Goal: Information Seeking & Learning: Learn about a topic

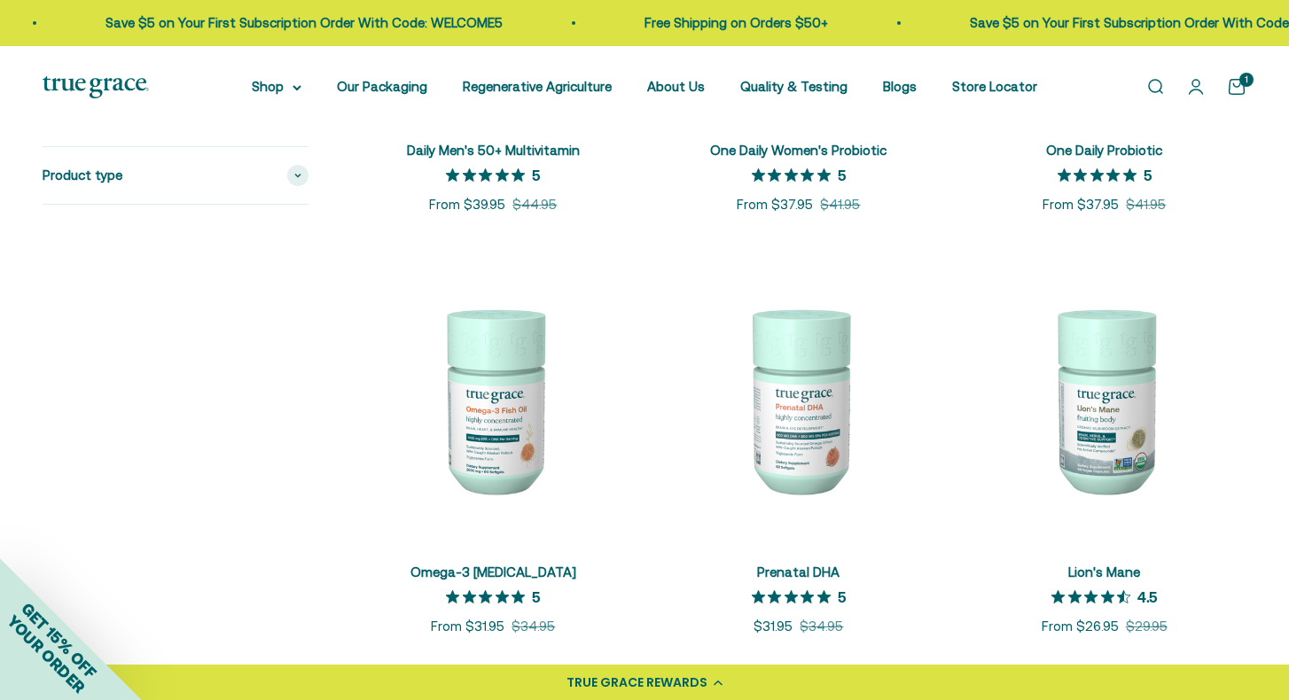
scroll to position [1689, 0]
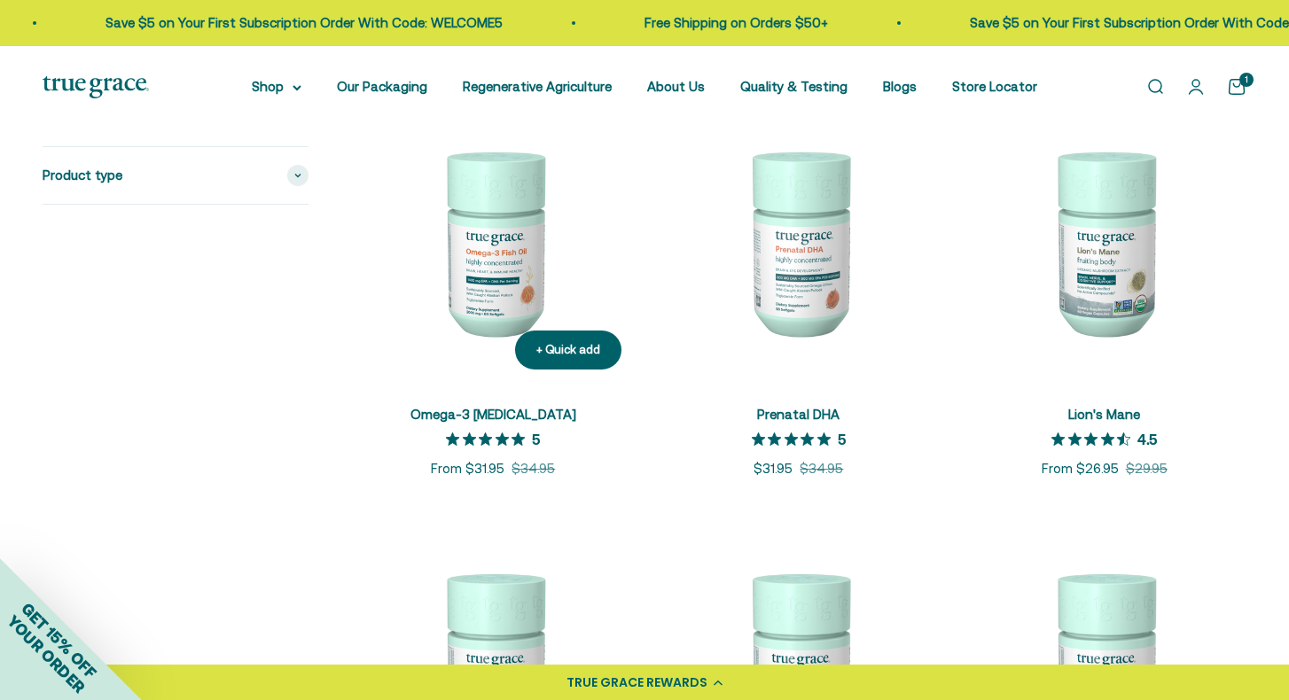
click at [486, 232] on img at bounding box center [493, 242] width 285 height 285
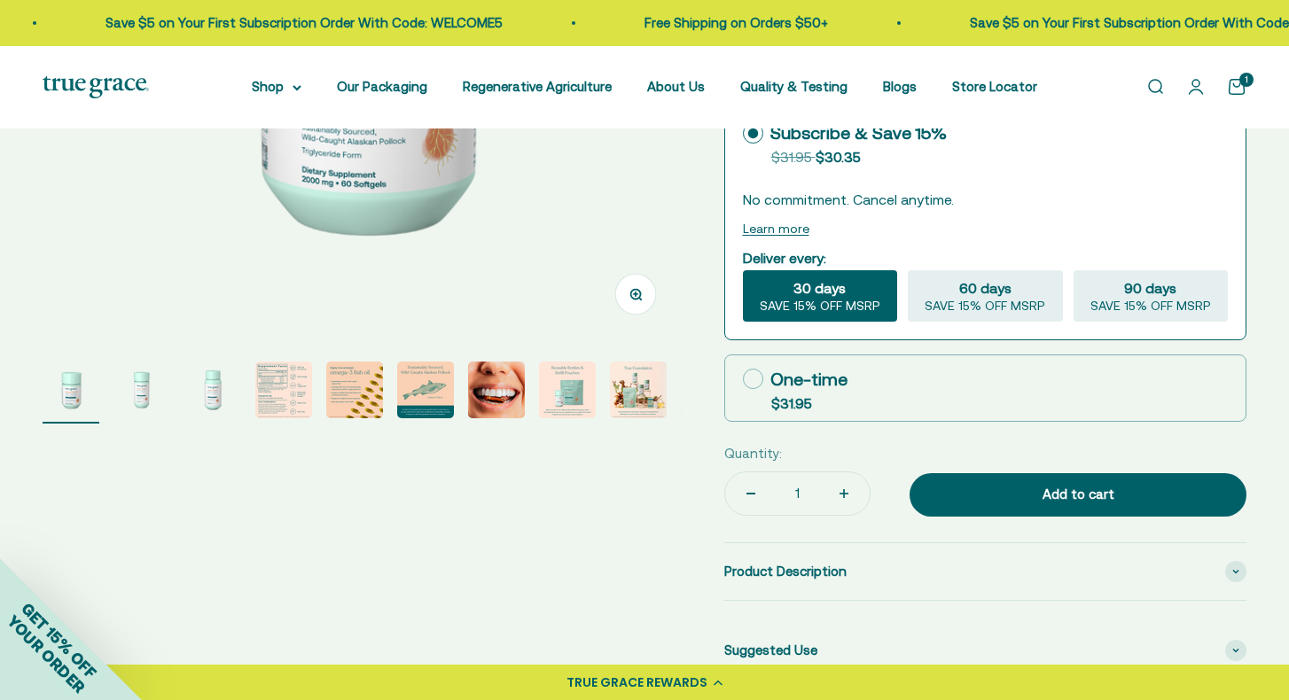
select select "3"
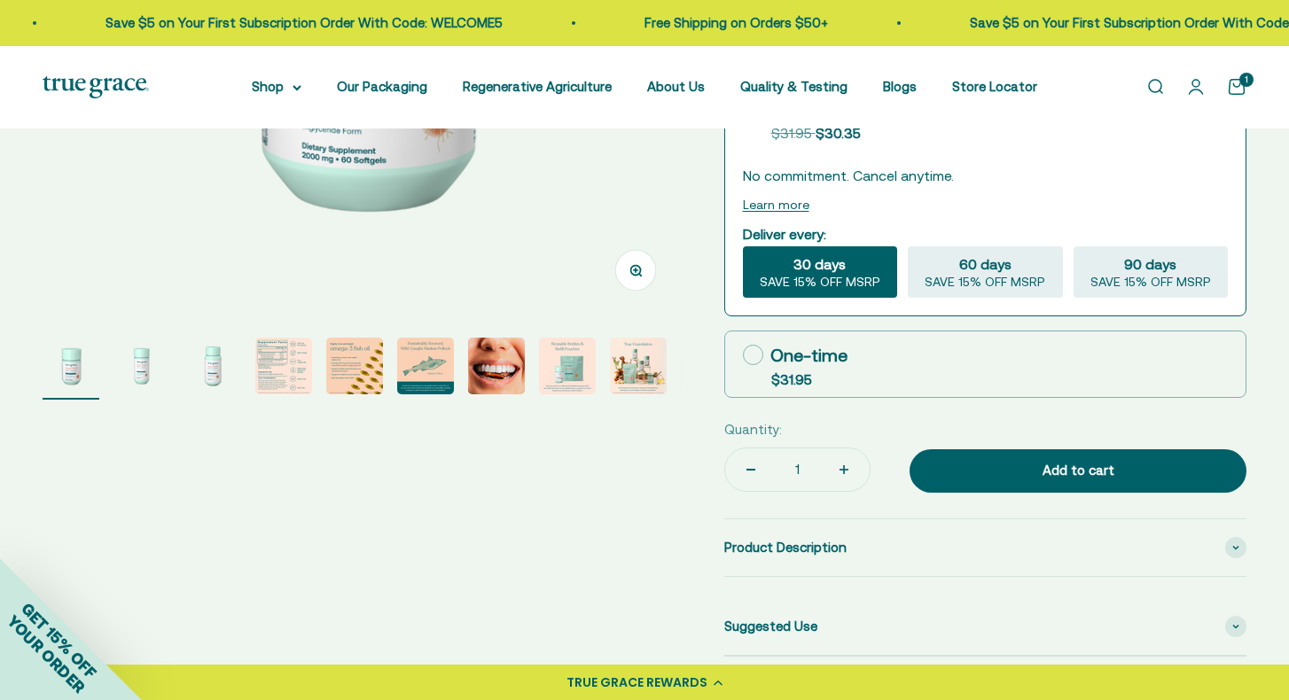
scroll to position [505, 0]
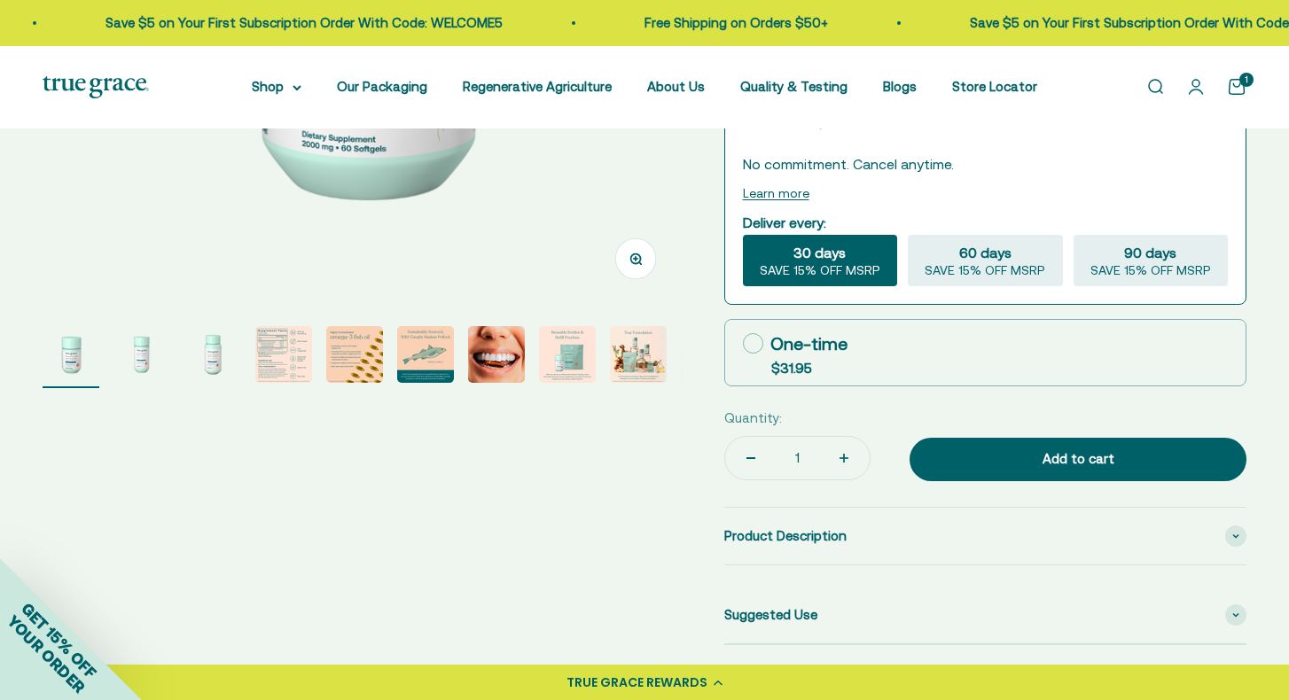
click at [286, 363] on img "Go to item 4" at bounding box center [283, 354] width 57 height 57
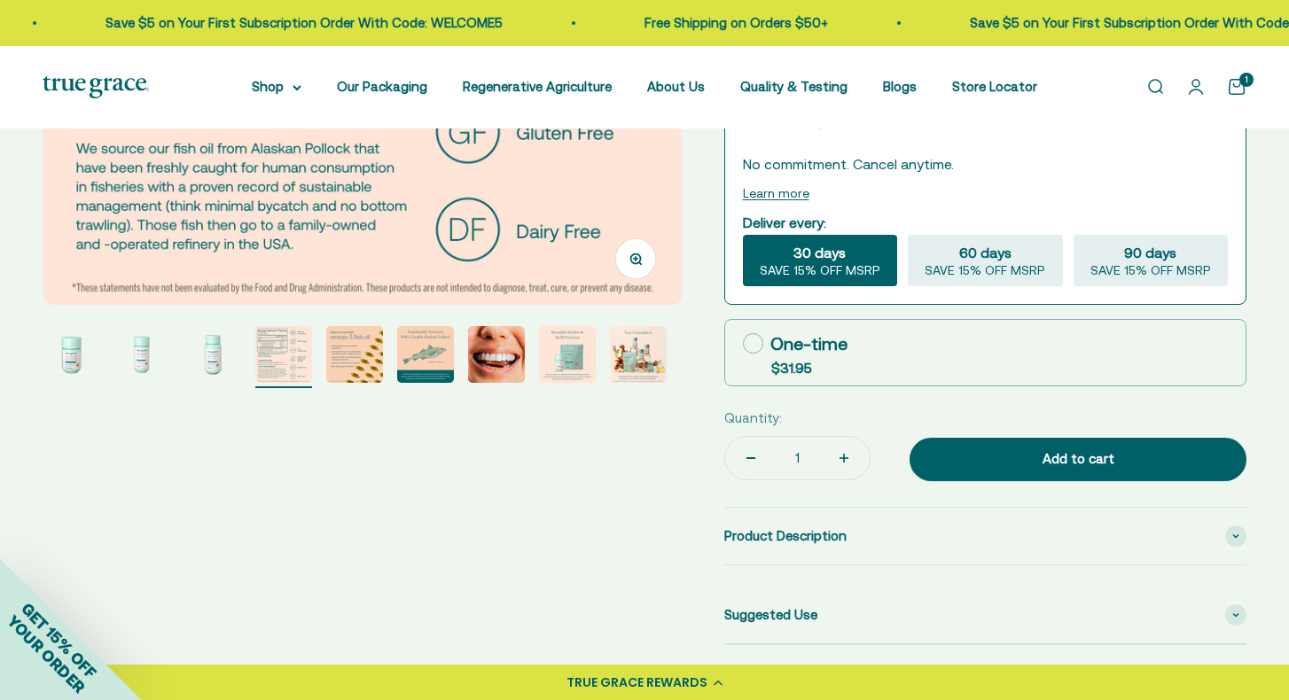
click at [330, 370] on img "Go to item 5" at bounding box center [354, 354] width 57 height 57
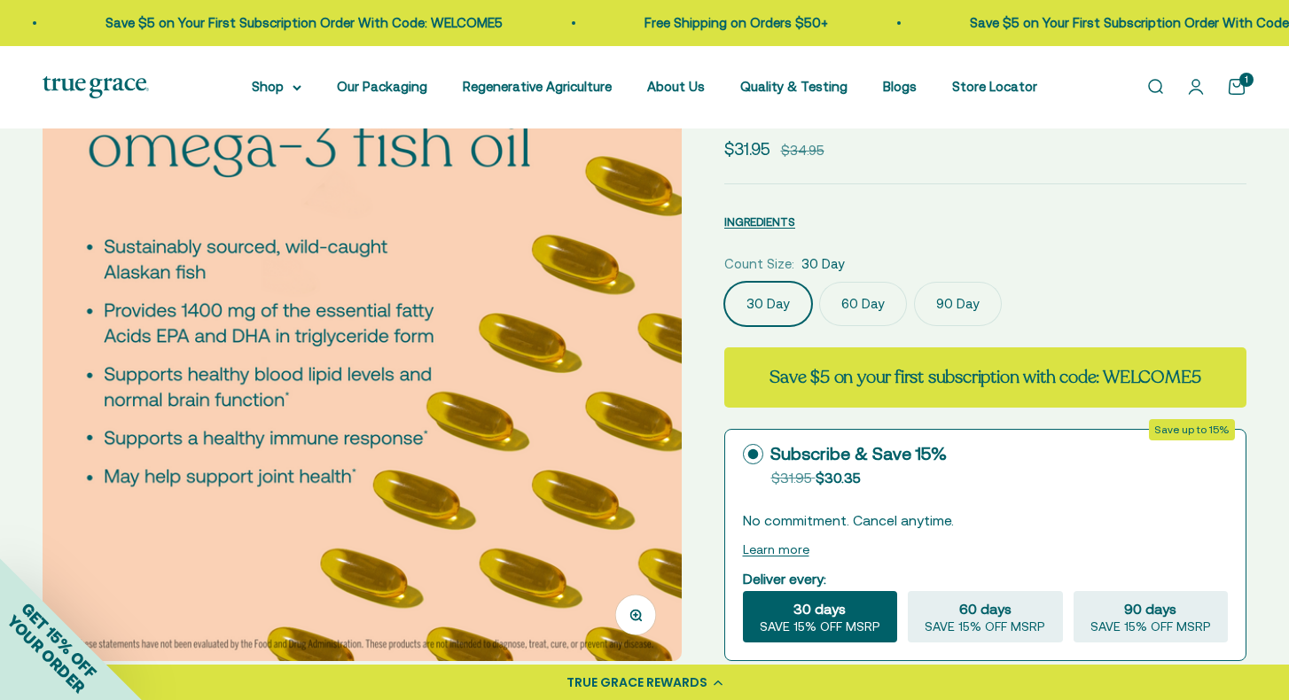
scroll to position [0, 0]
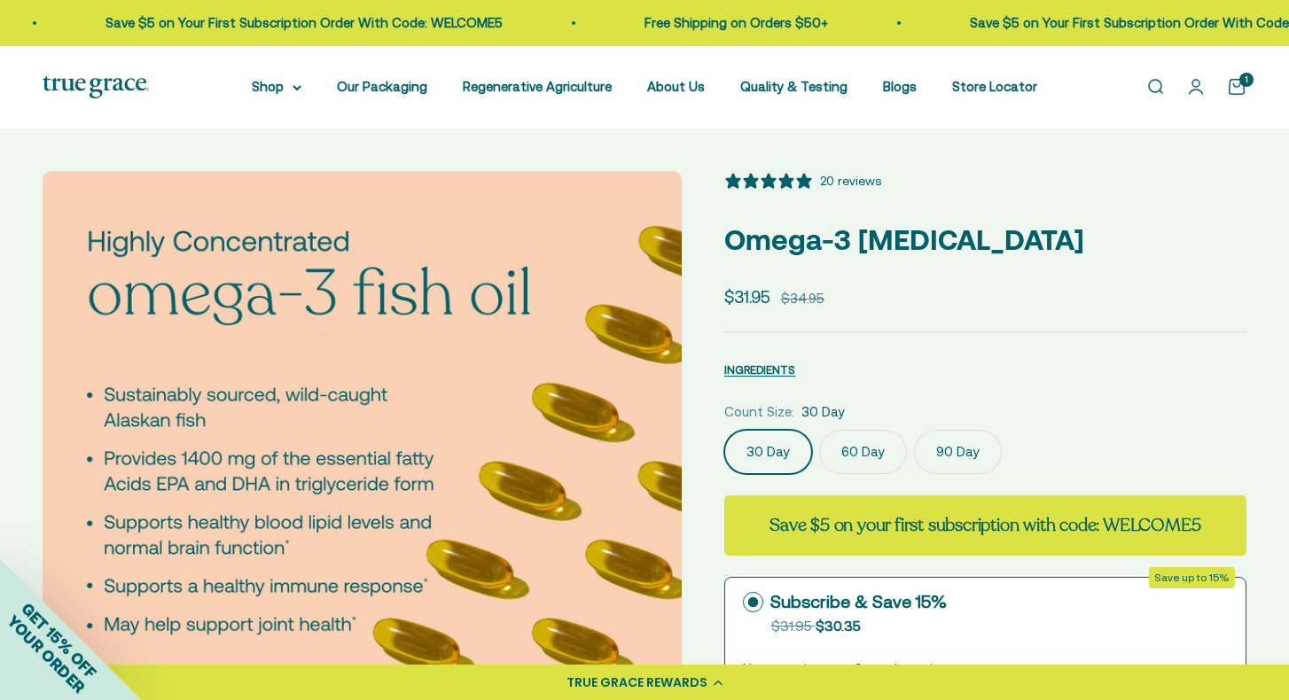
click at [870, 459] on label "60 Day" at bounding box center [863, 452] width 88 height 44
click at [724, 430] on input "60 Day" at bounding box center [724, 429] width 1 height 1
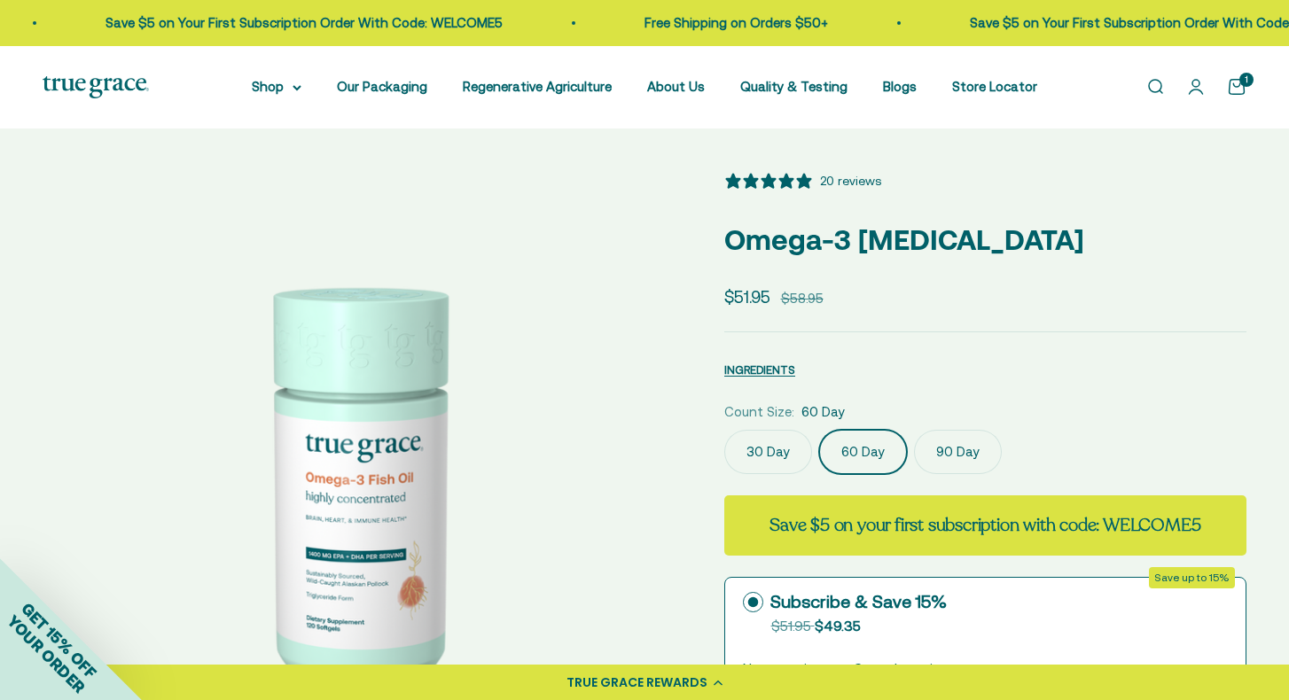
click at [940, 459] on label "90 Day" at bounding box center [958, 452] width 88 height 44
click at [724, 430] on input "90 Day" at bounding box center [724, 429] width 1 height 1
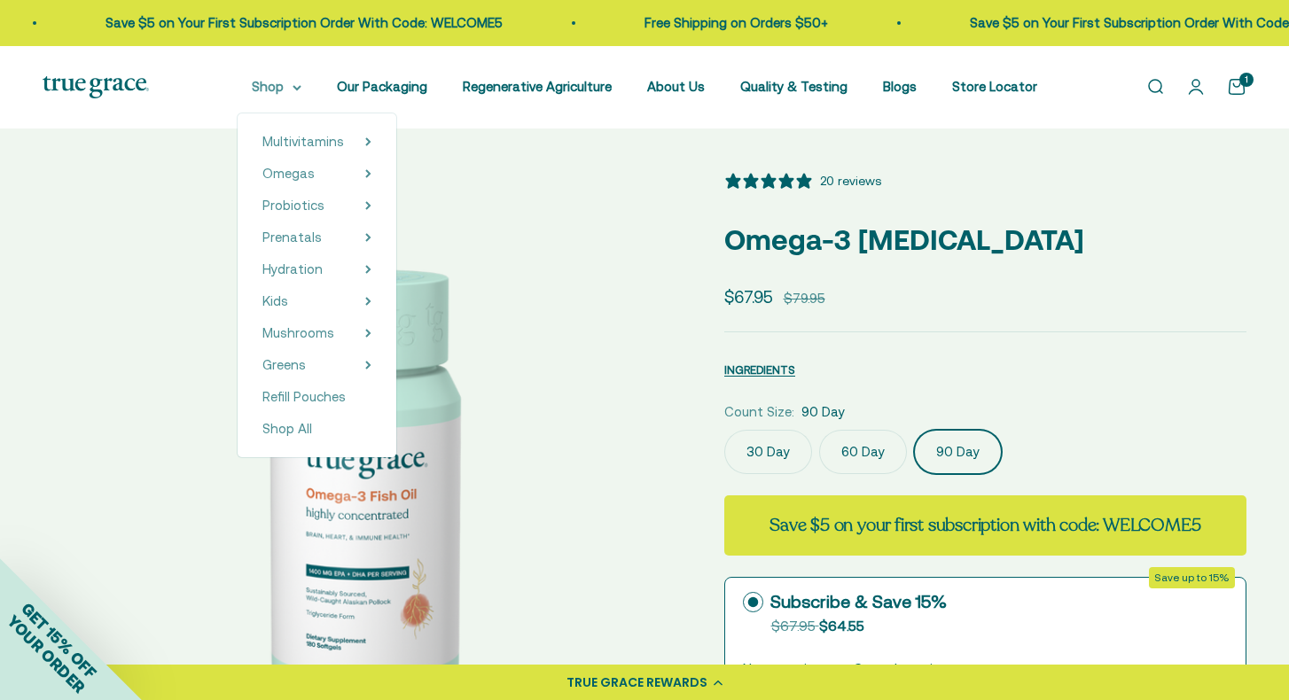
click at [287, 97] on summary "Shop" at bounding box center [277, 86] width 50 height 21
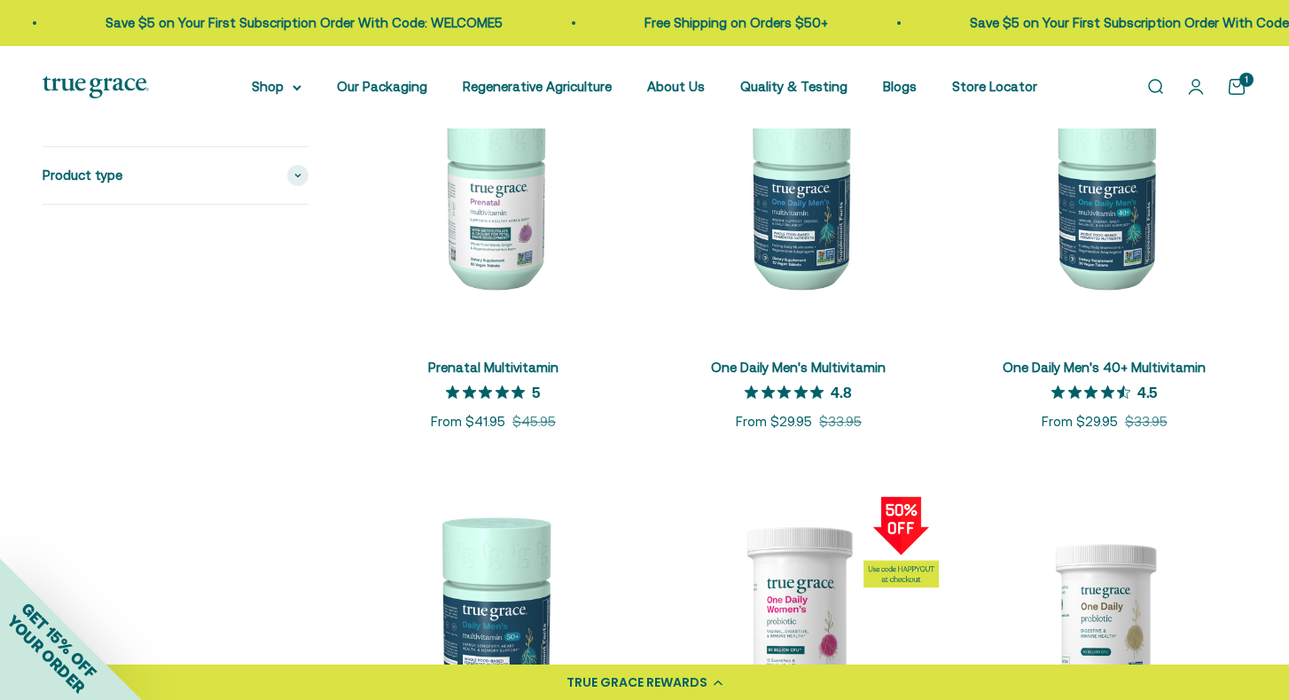
scroll to position [956, 0]
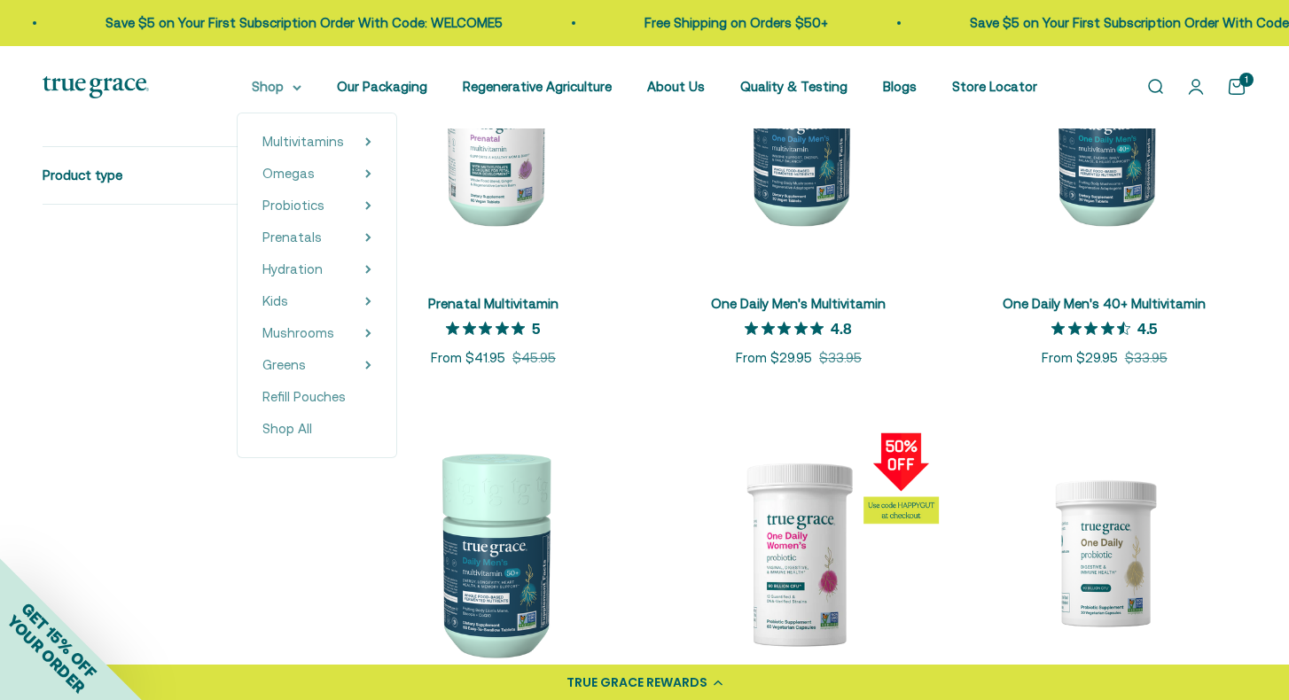
click at [286, 84] on summary "Shop" at bounding box center [277, 86] width 50 height 21
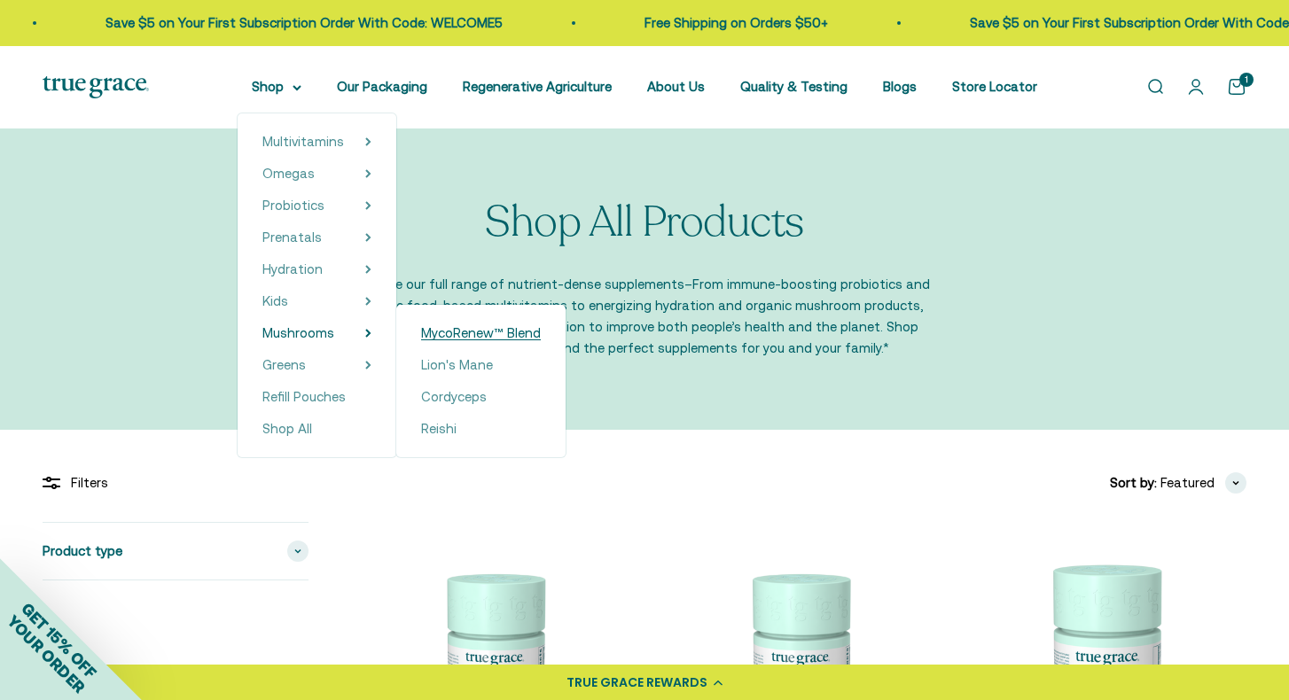
click at [473, 335] on span "MycoRenew™ Blend" at bounding box center [481, 332] width 120 height 15
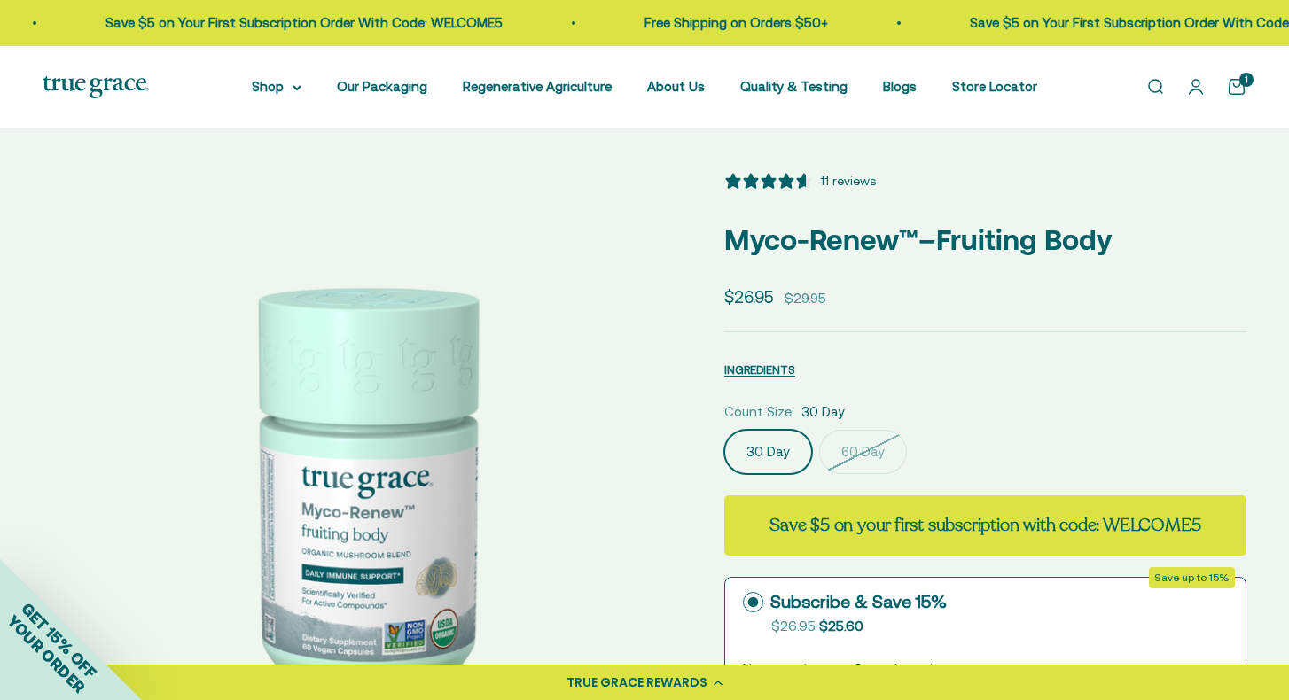
select select "3"
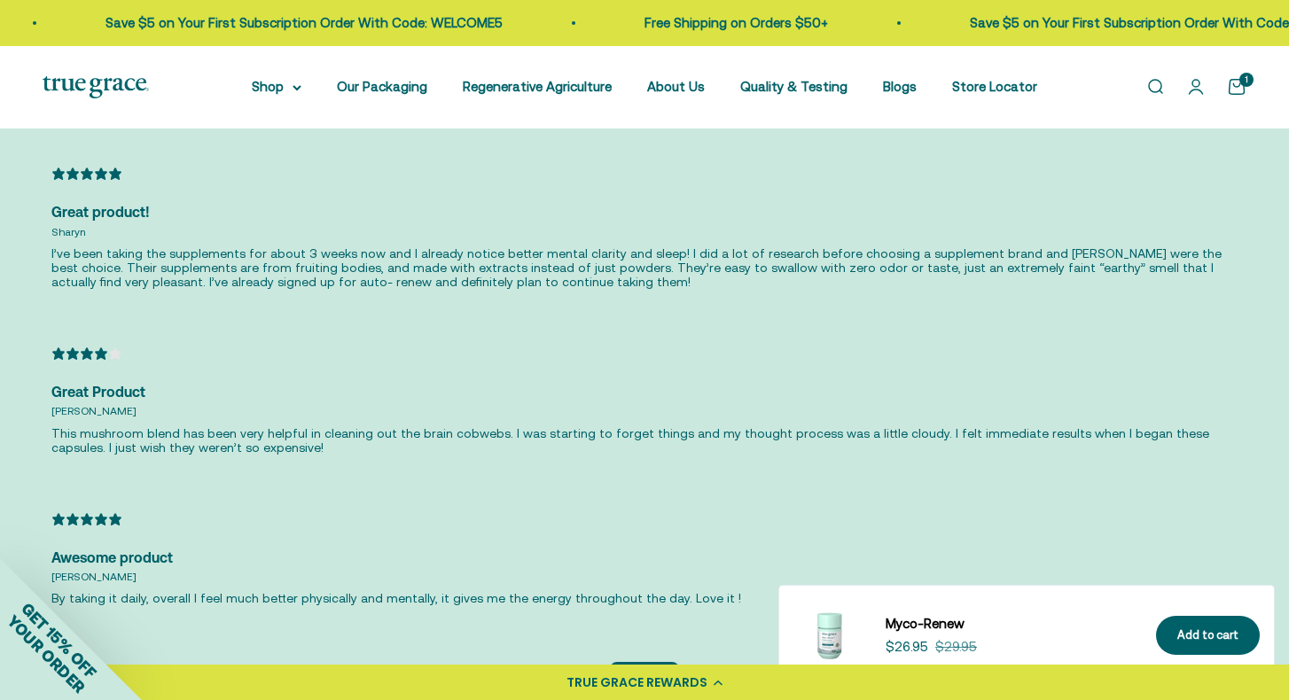
scroll to position [4030, 0]
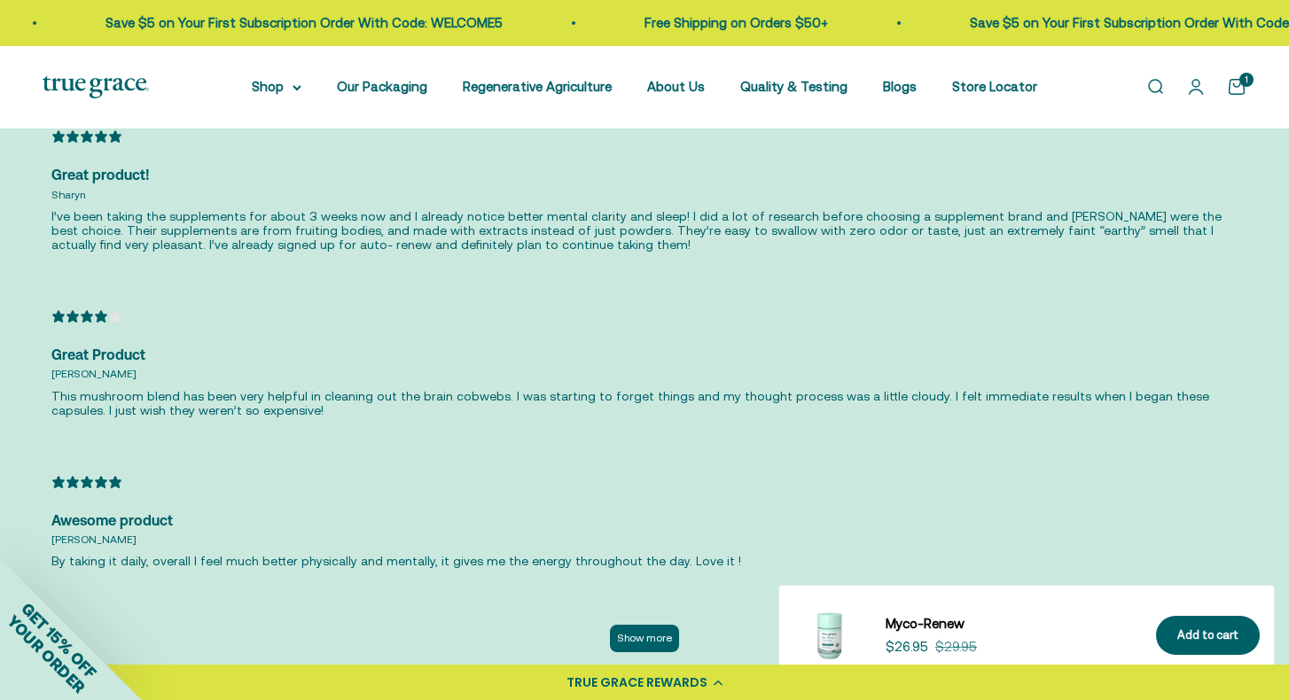
click at [631, 625] on button "Show more" at bounding box center [644, 638] width 69 height 27
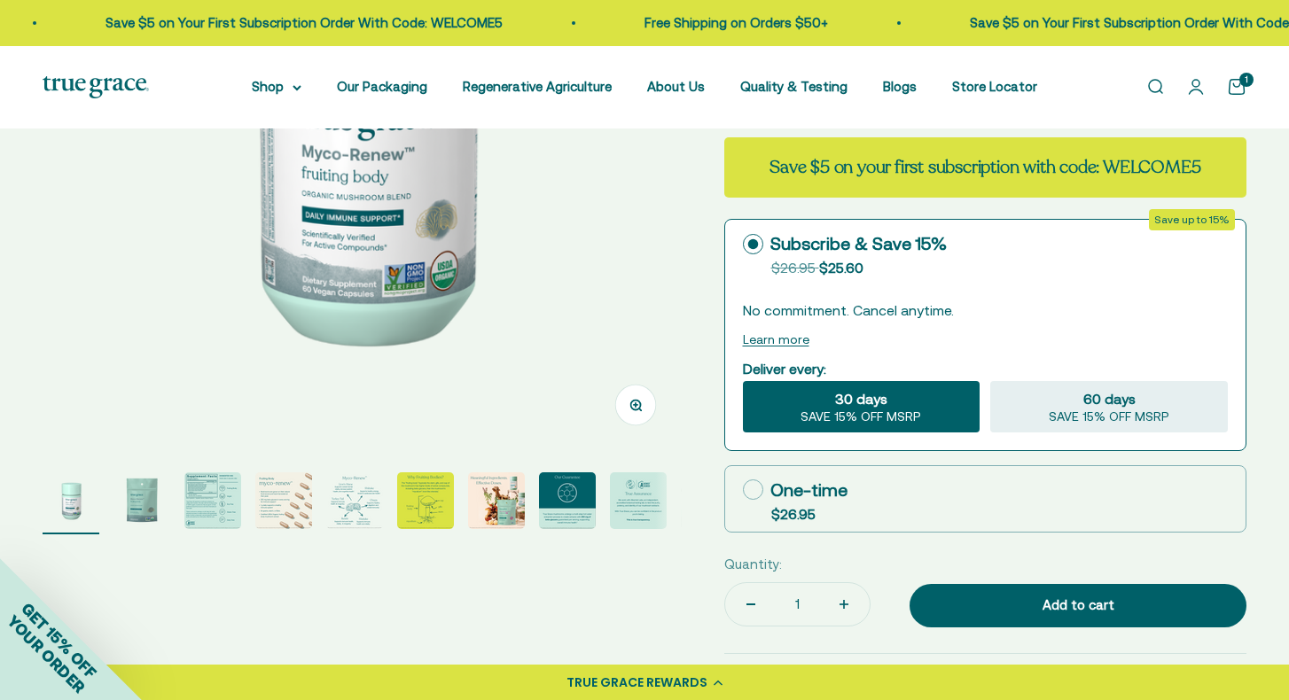
scroll to position [317, 0]
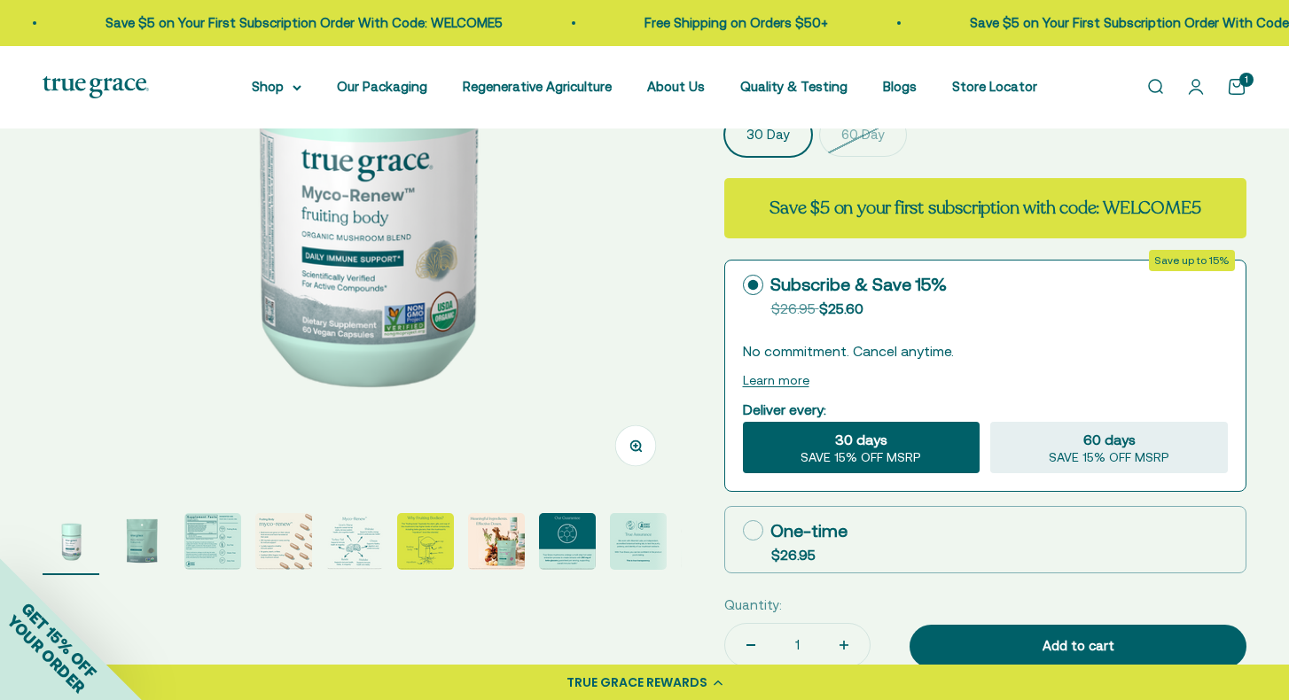
click at [230, 552] on img "Go to item 3" at bounding box center [212, 541] width 57 height 57
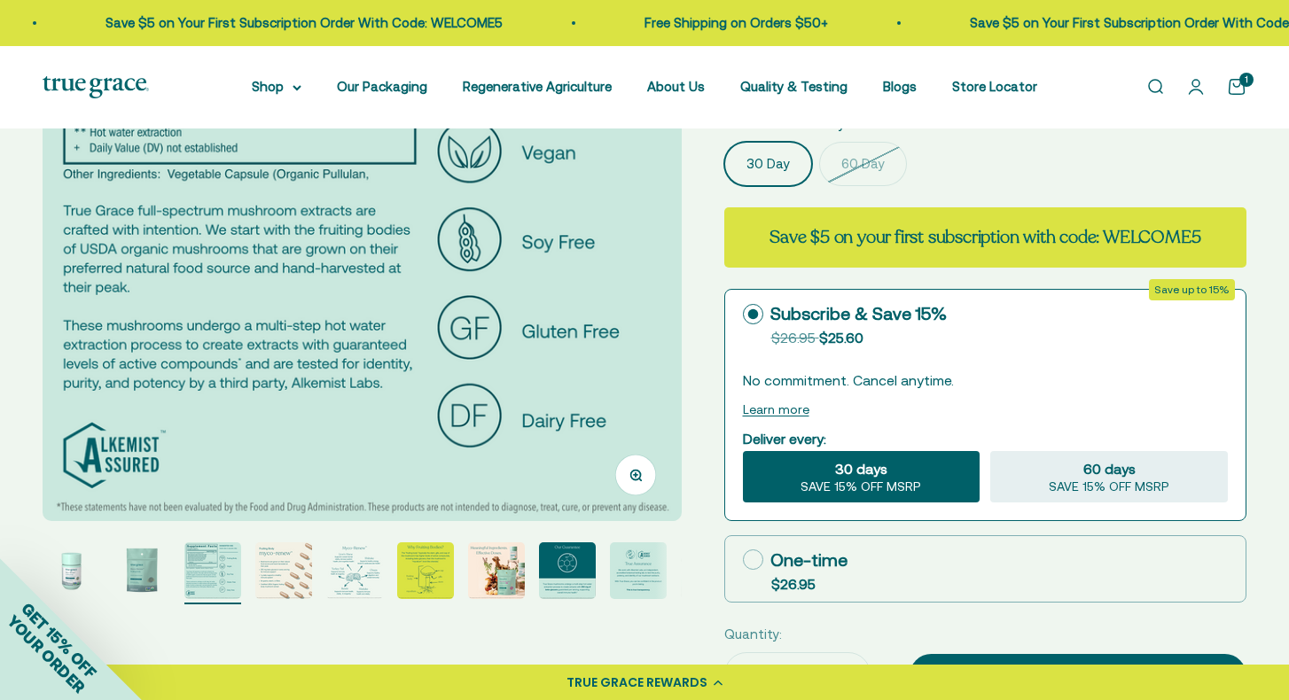
scroll to position [307, 0]
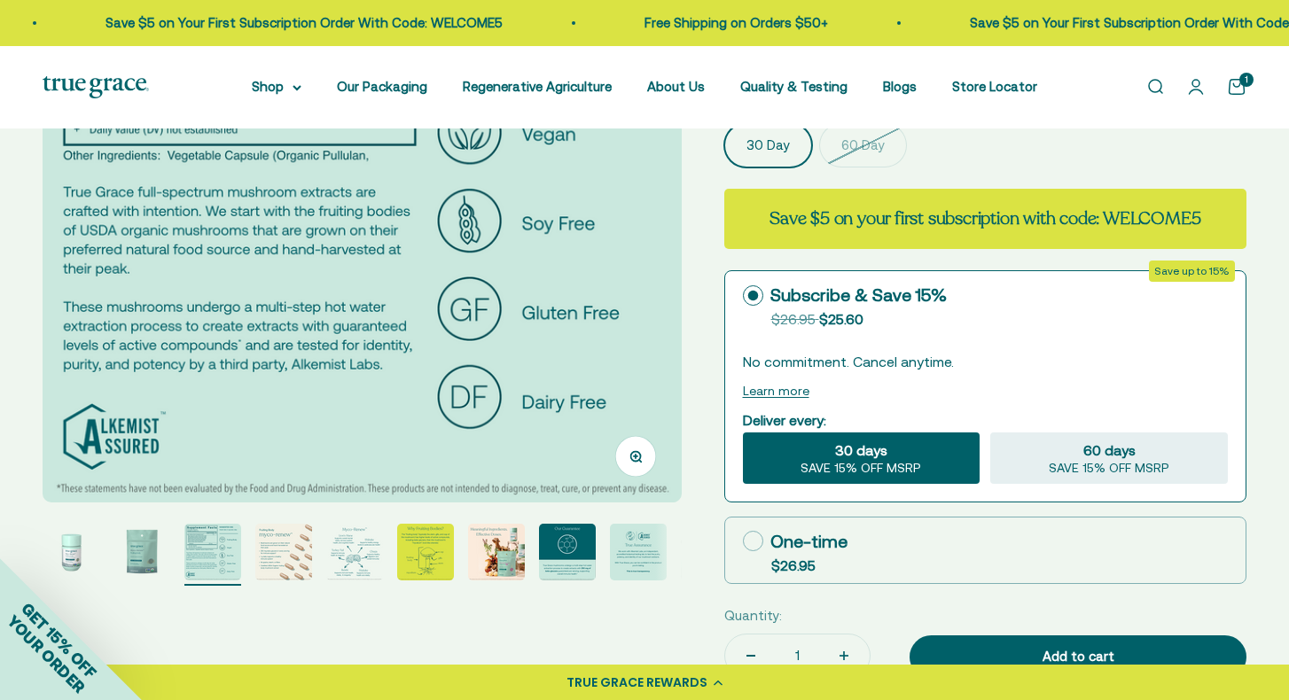
click at [348, 563] on img "Go to item 5" at bounding box center [354, 552] width 57 height 57
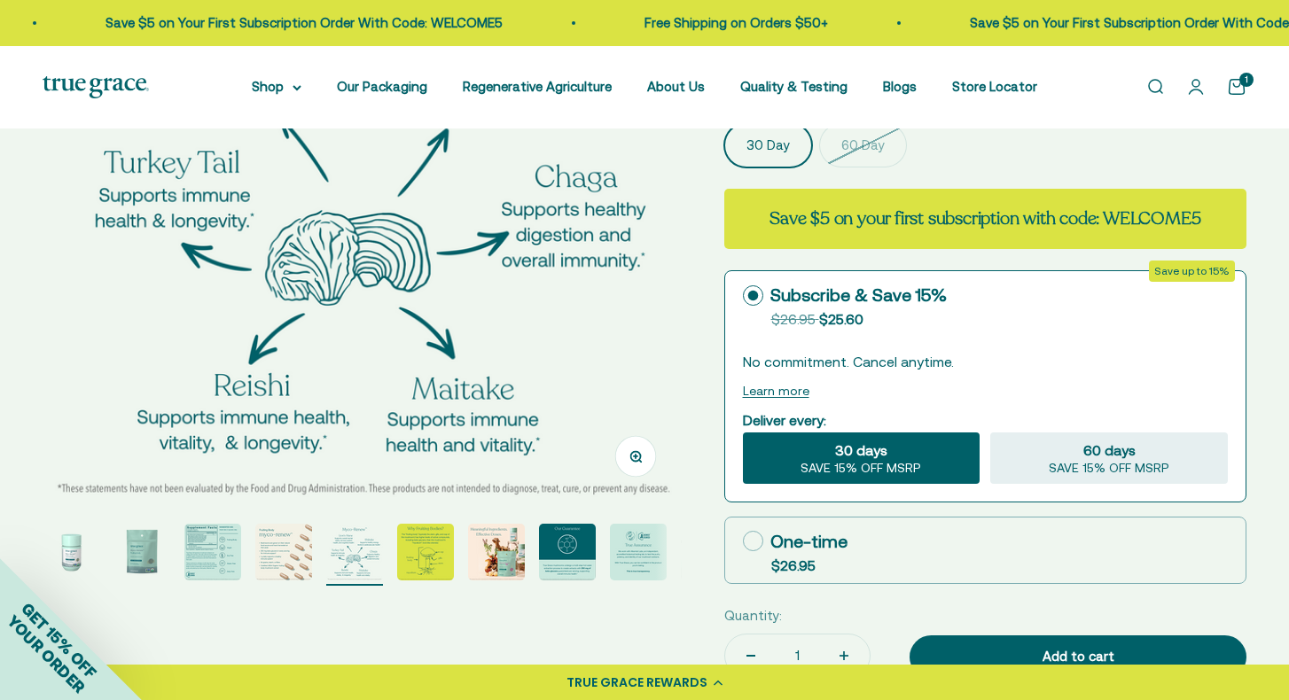
scroll to position [0, 2640]
click at [418, 551] on img "Go to item 6" at bounding box center [425, 552] width 57 height 57
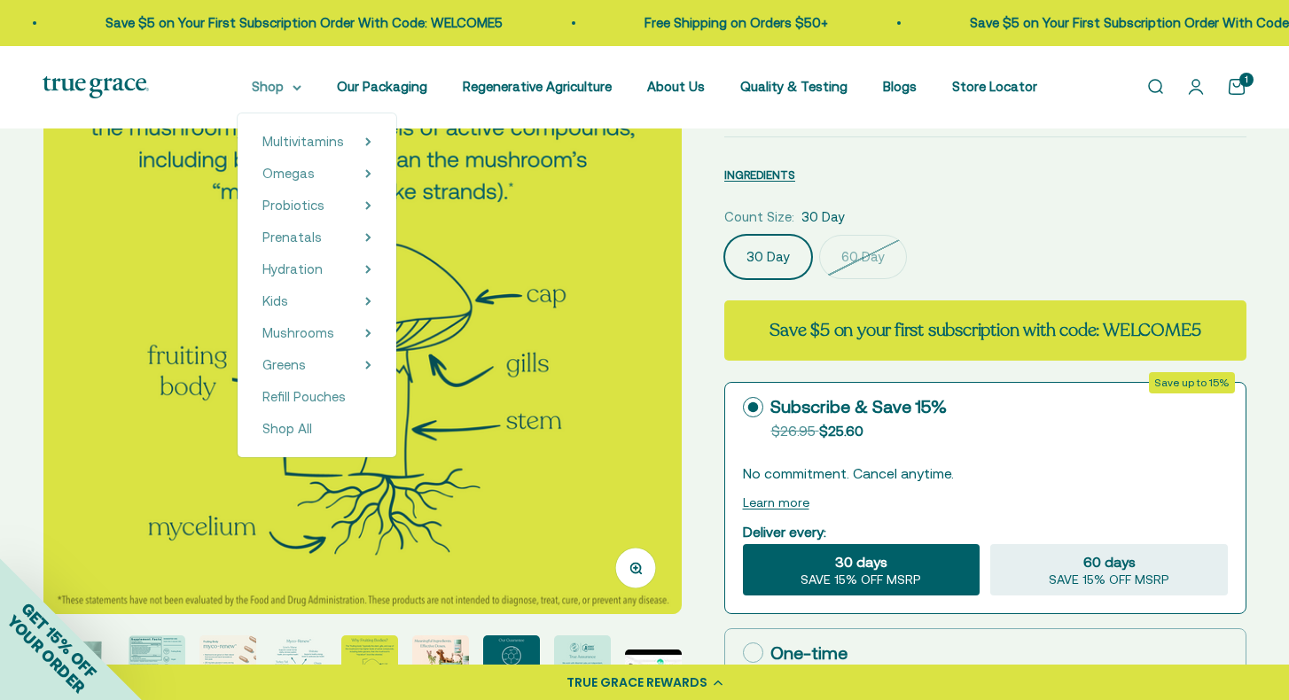
scroll to position [207, 0]
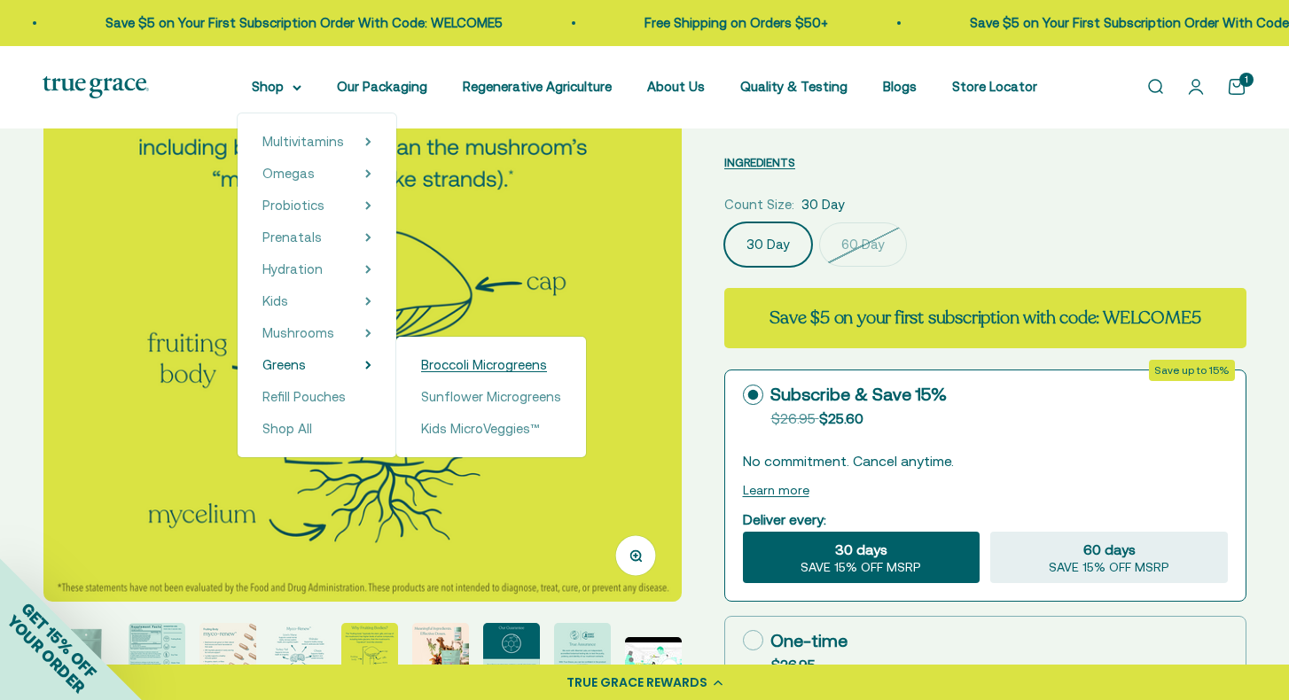
click at [451, 368] on span "Broccoli Microgreens" at bounding box center [484, 364] width 126 height 15
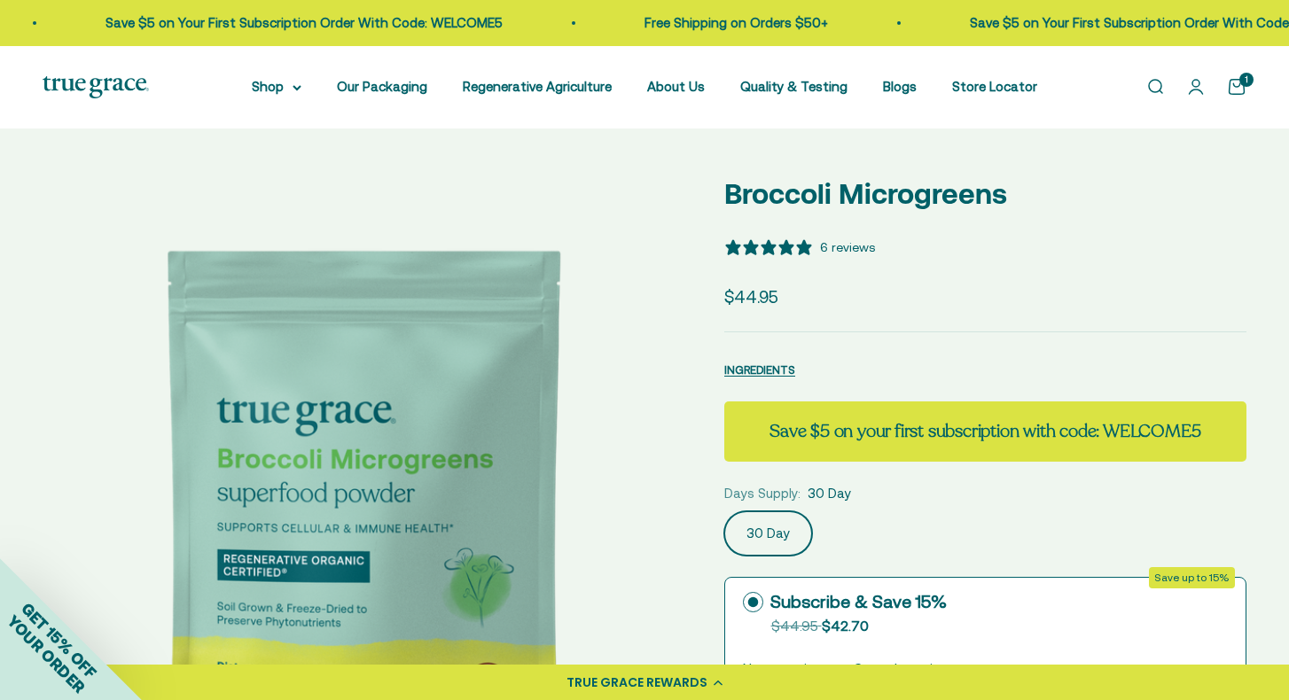
select select "3"
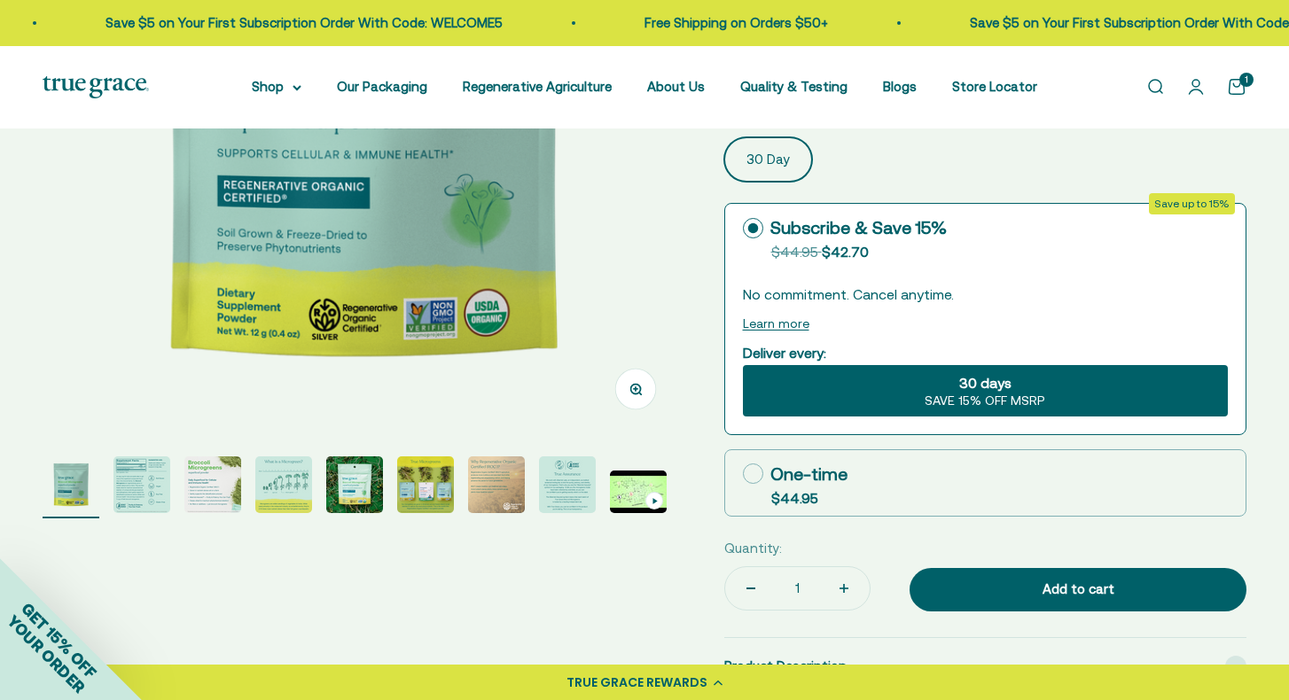
scroll to position [379, 0]
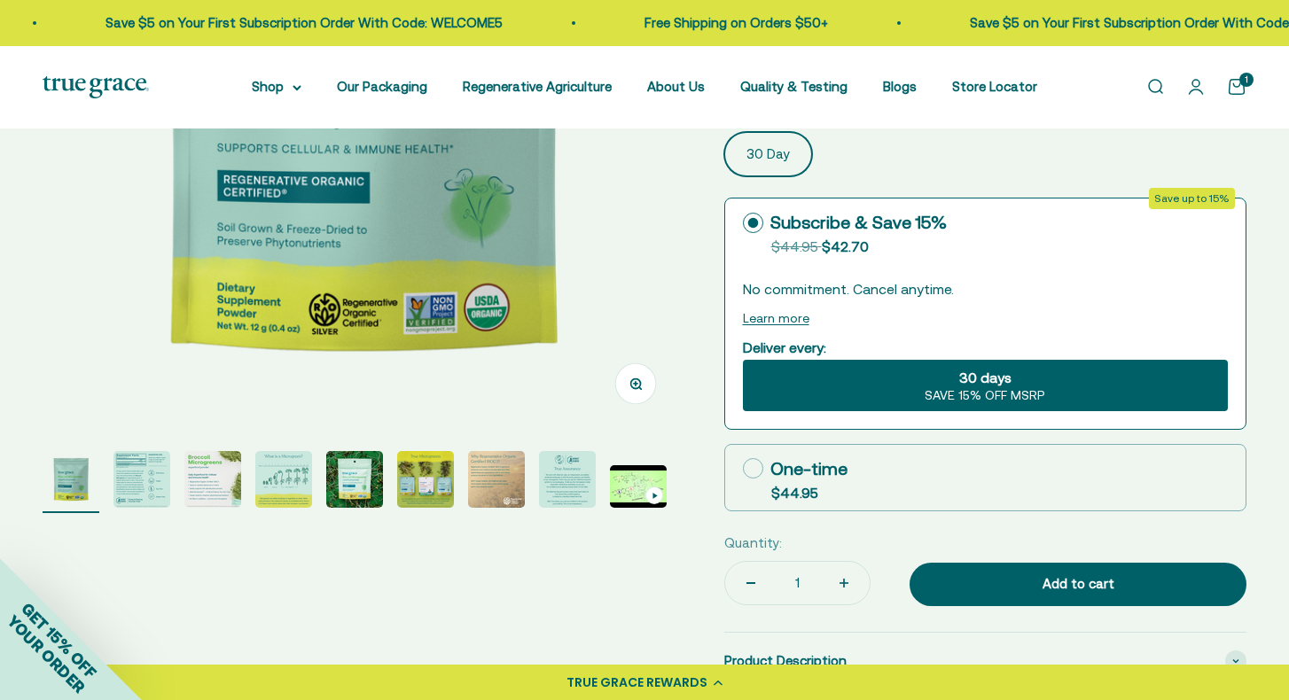
click at [142, 465] on img "Go to item 2" at bounding box center [141, 479] width 57 height 57
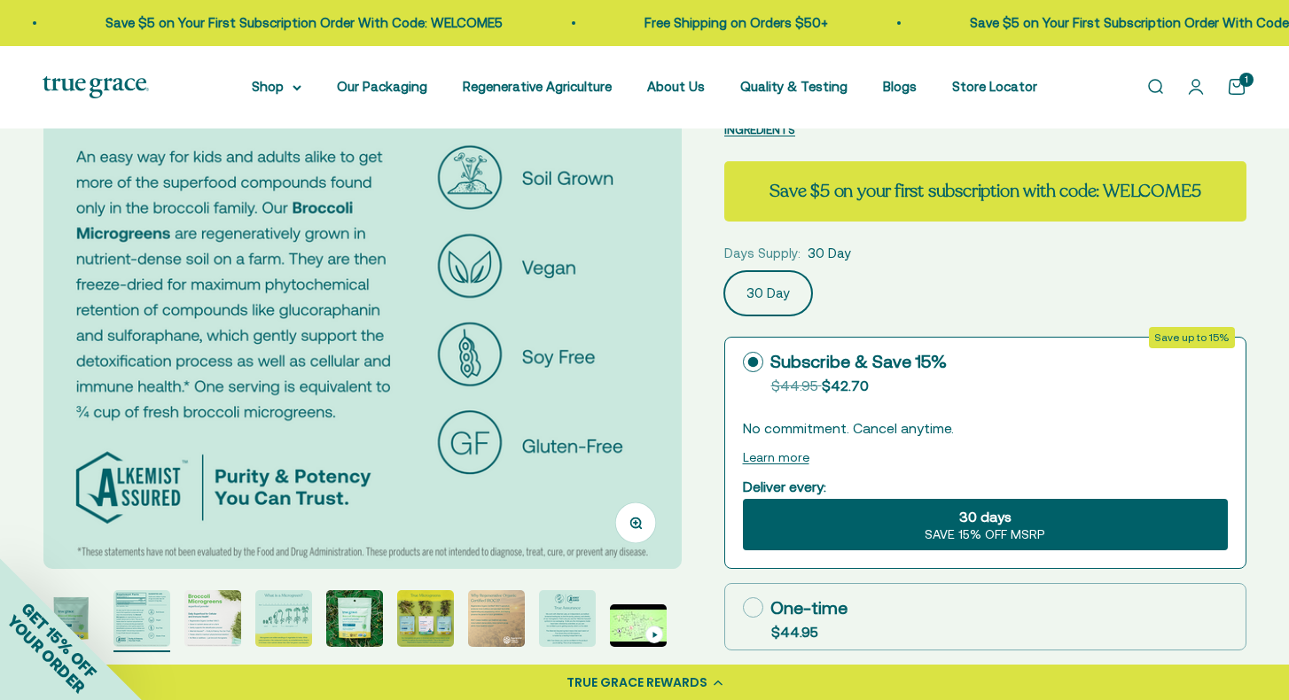
scroll to position [581, 0]
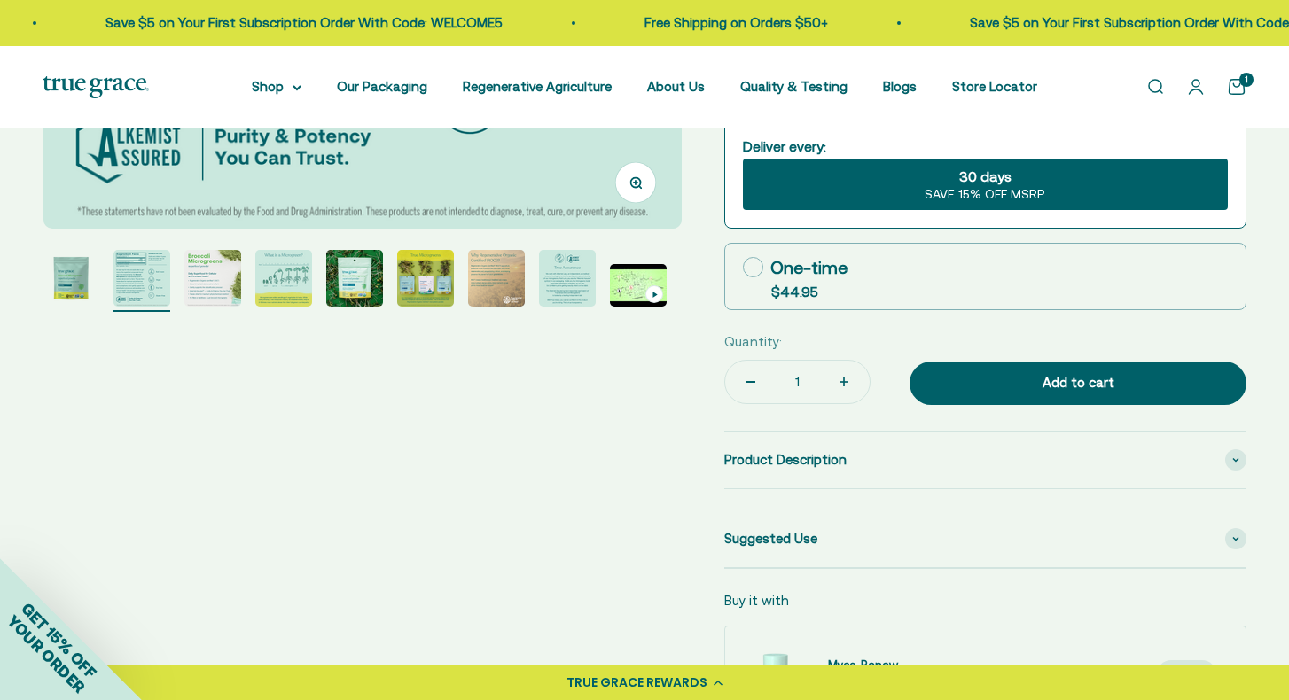
click at [218, 309] on button "Go to item 3" at bounding box center [212, 281] width 57 height 62
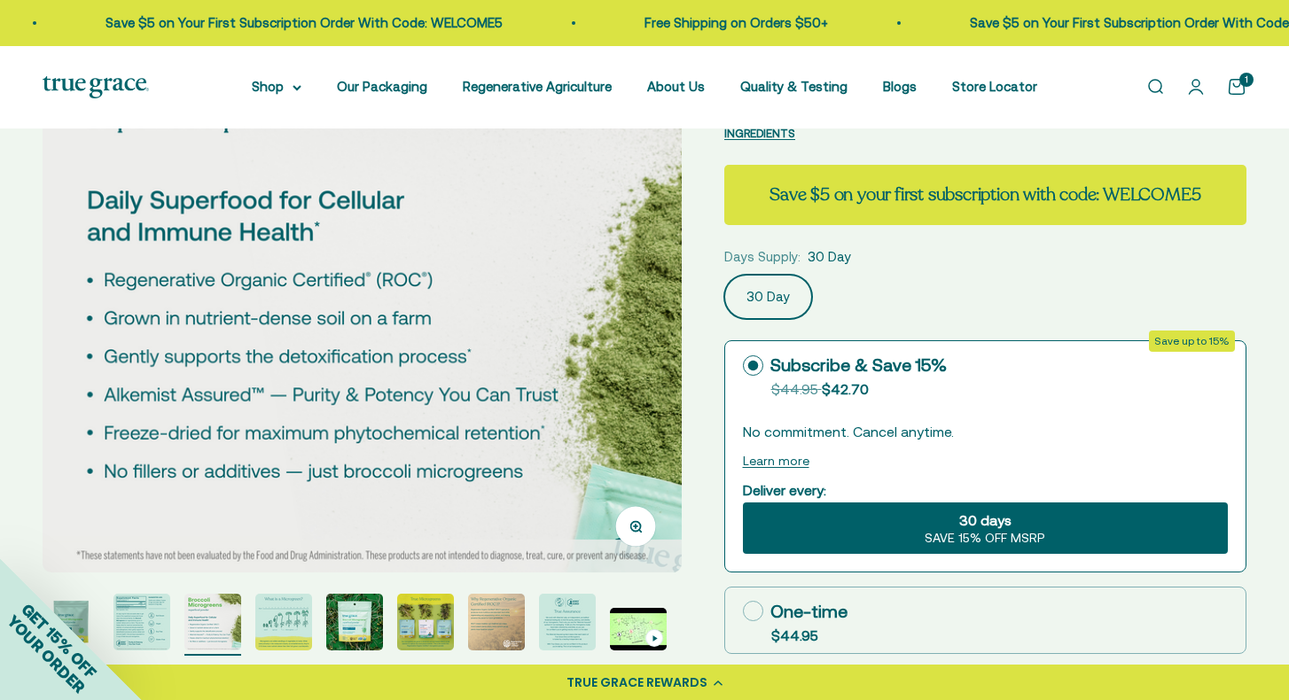
scroll to position [284, 0]
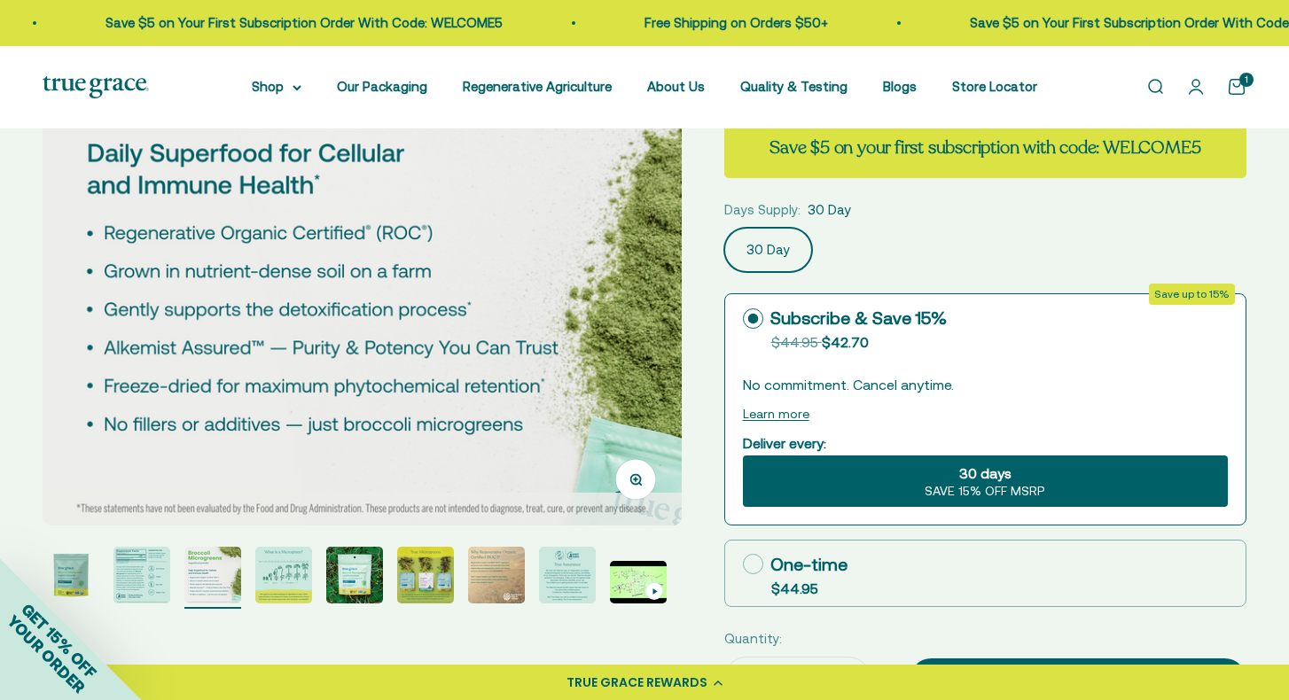
click at [420, 593] on img "Go to item 6" at bounding box center [425, 575] width 57 height 57
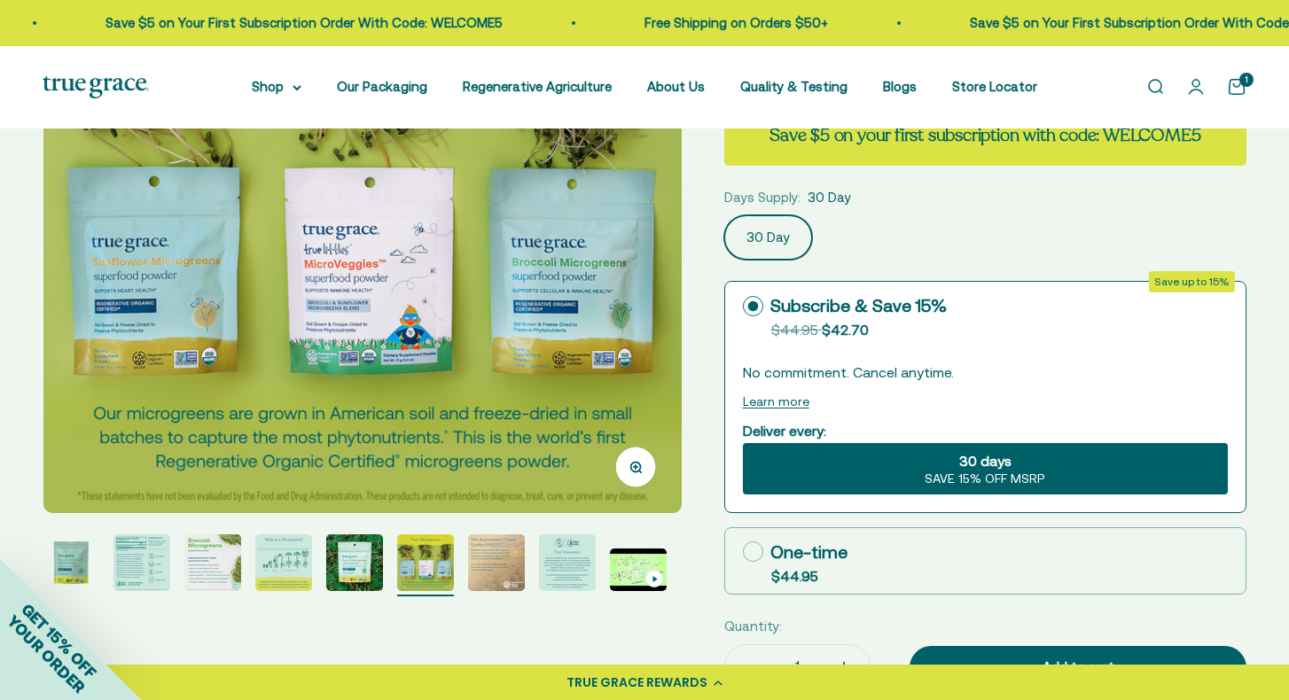
scroll to position [299, 0]
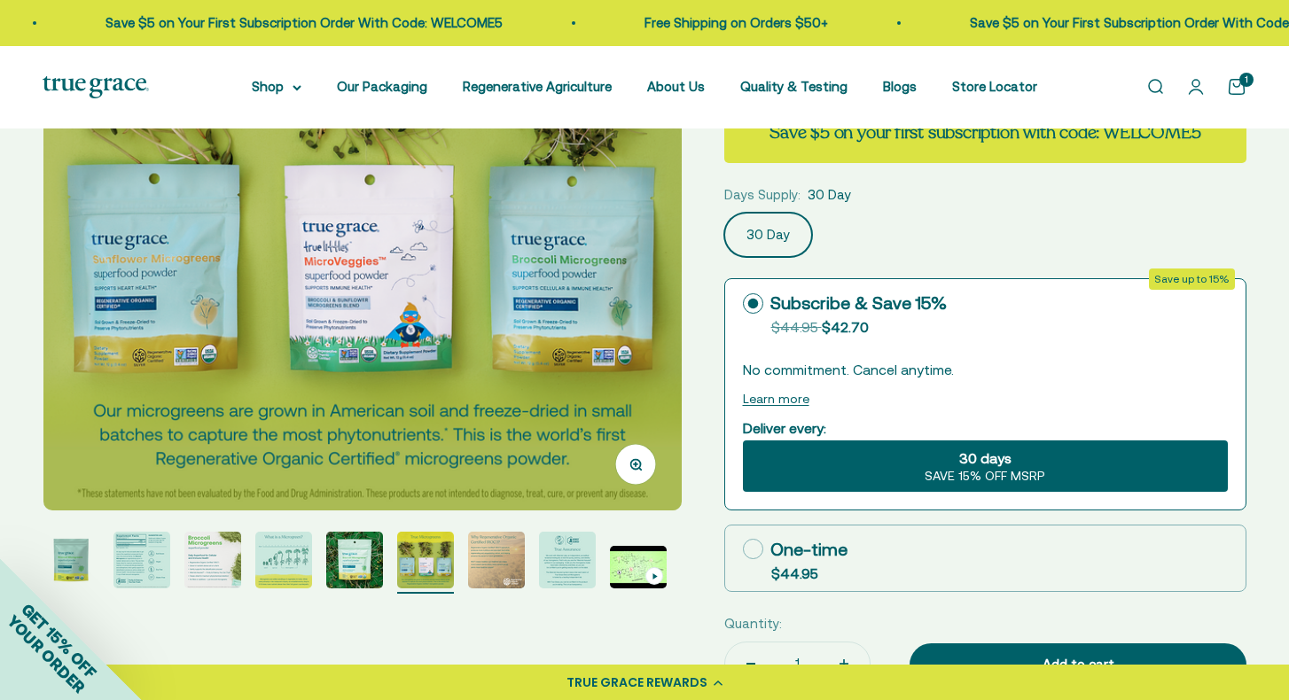
click at [552, 552] on img "Go to item 8" at bounding box center [567, 560] width 57 height 57
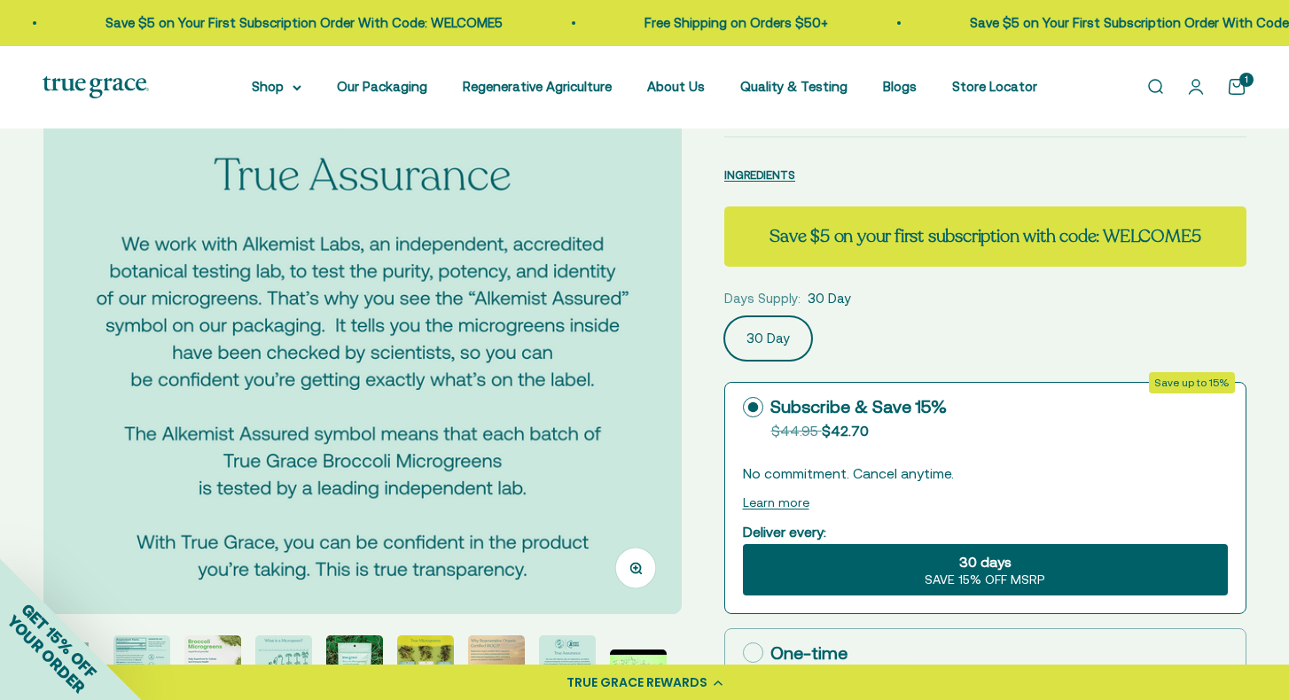
scroll to position [0, 0]
